Goal: Information Seeking & Learning: Learn about a topic

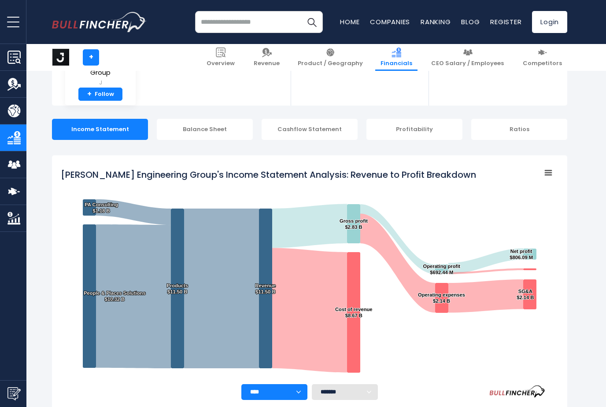
scroll to position [130, 0]
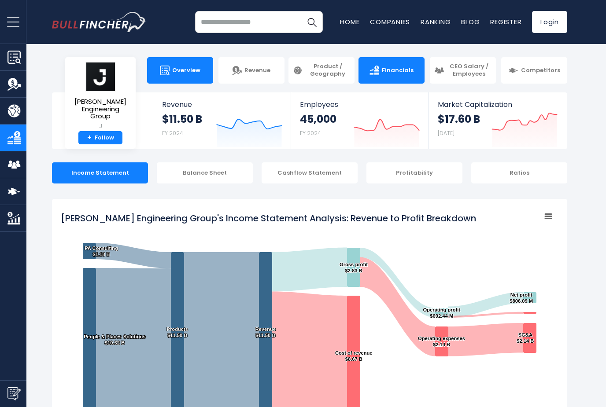
click at [184, 72] on span "Overview" at bounding box center [186, 70] width 28 height 7
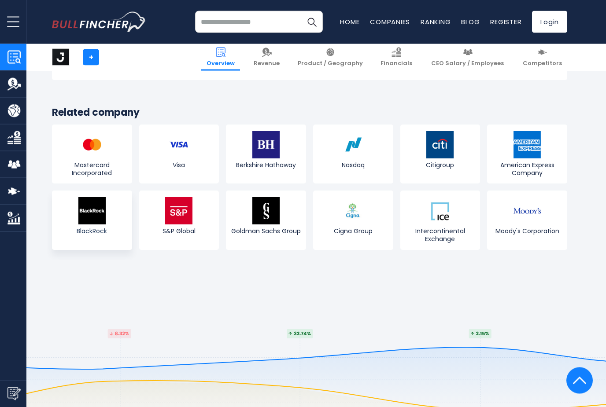
scroll to position [3321, 0]
click at [17, 83] on img "Company Revenue" at bounding box center [13, 83] width 13 height 13
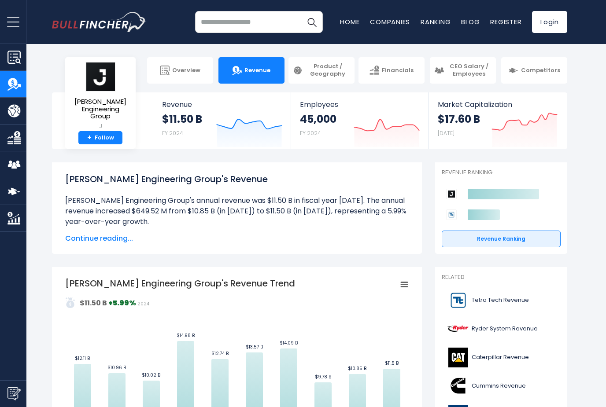
click at [15, 191] on img "Company Competitors" at bounding box center [13, 191] width 13 height 13
